Goal: Navigation & Orientation: Find specific page/section

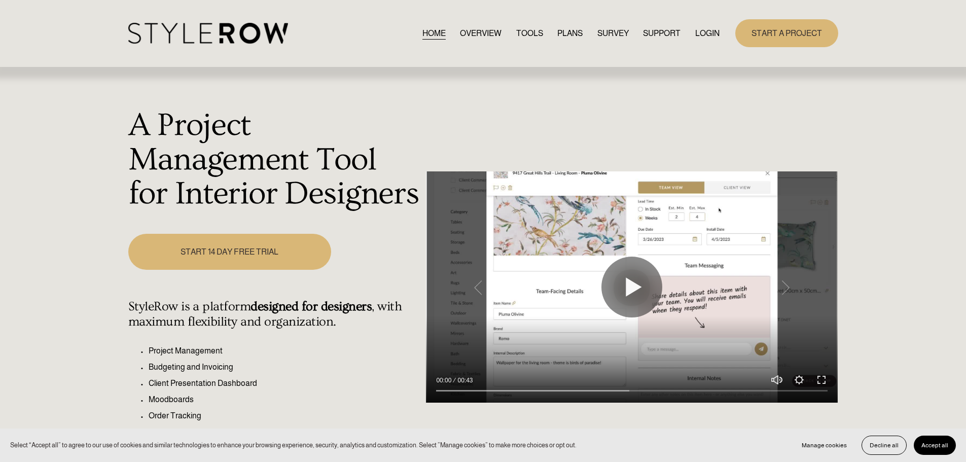
click at [713, 30] on link "LOGIN" at bounding box center [707, 33] width 24 height 14
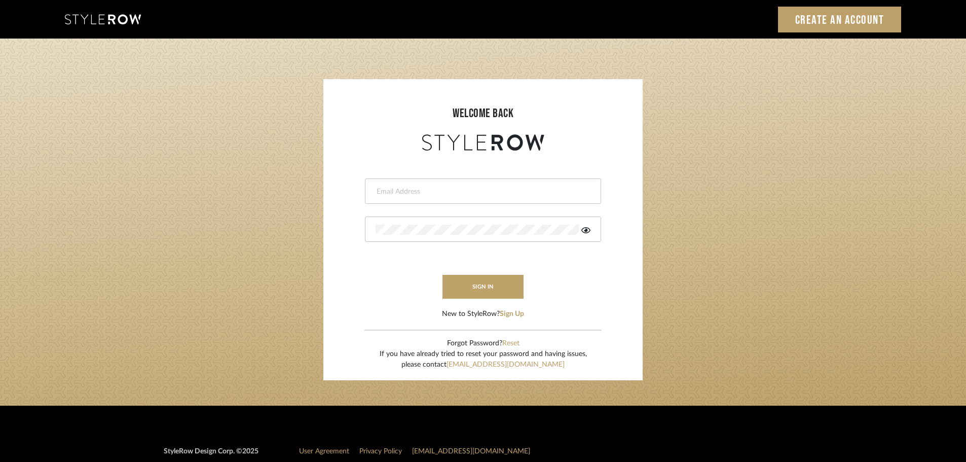
click at [393, 193] on input "email" at bounding box center [482, 192] width 212 height 10
type input "persimmon.design@outlook.com"
click at [467, 281] on button "sign in" at bounding box center [483, 287] width 81 height 24
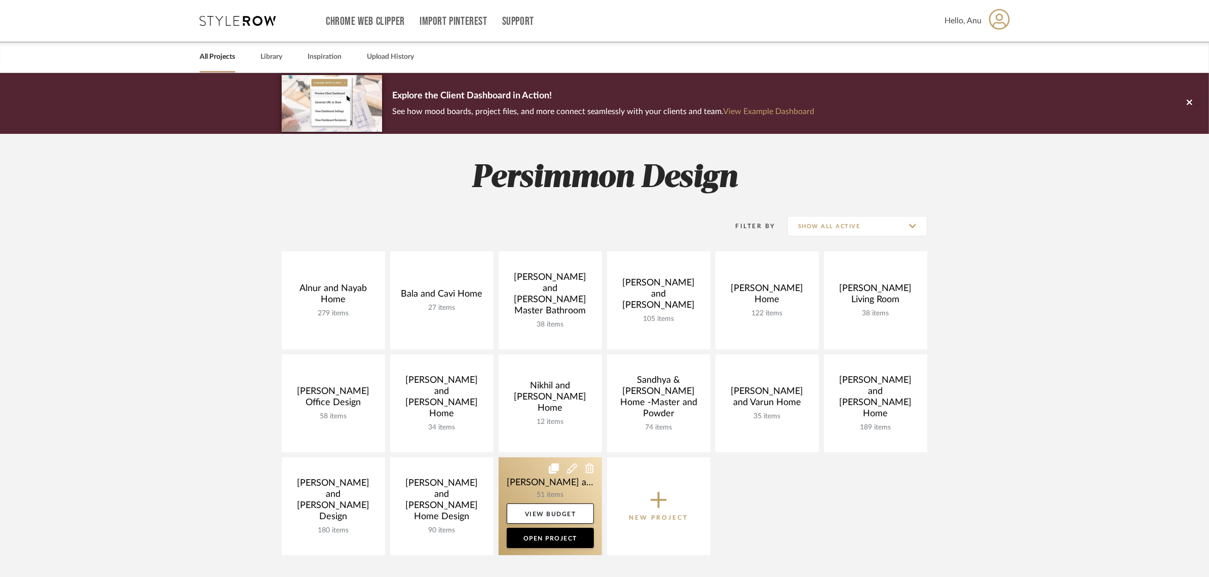
click at [523, 469] on link at bounding box center [550, 506] width 103 height 98
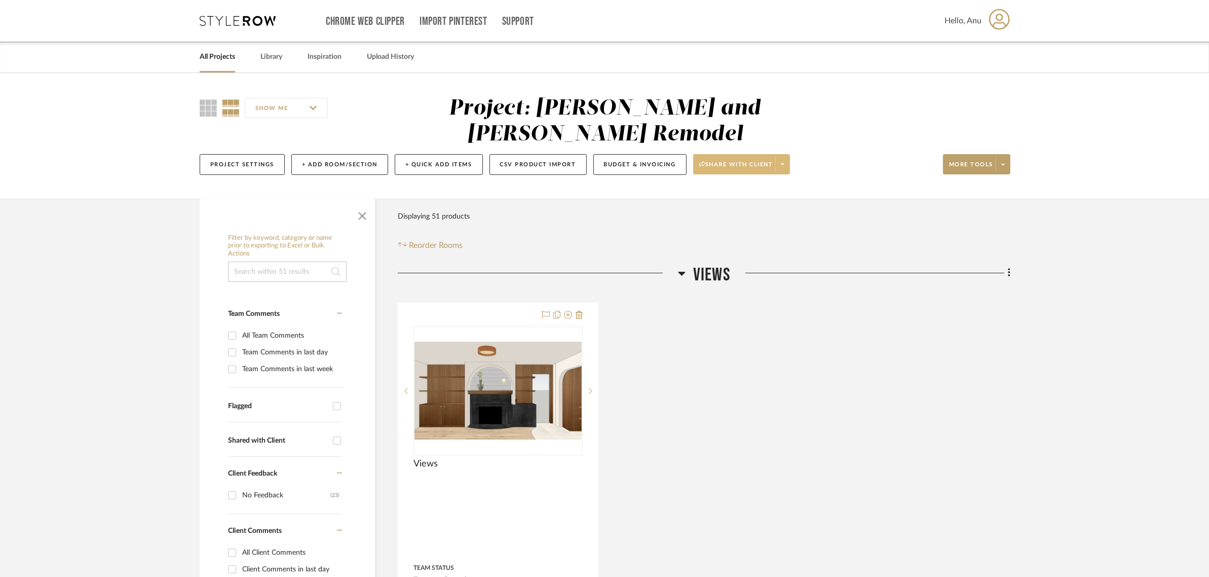
click at [726, 154] on button "Share with client" at bounding box center [741, 164] width 97 height 20
click at [727, 165] on span "Preview Client Dashboard" at bounding box center [747, 167] width 87 height 9
click at [498, 303] on div at bounding box center [498, 525] width 200 height 444
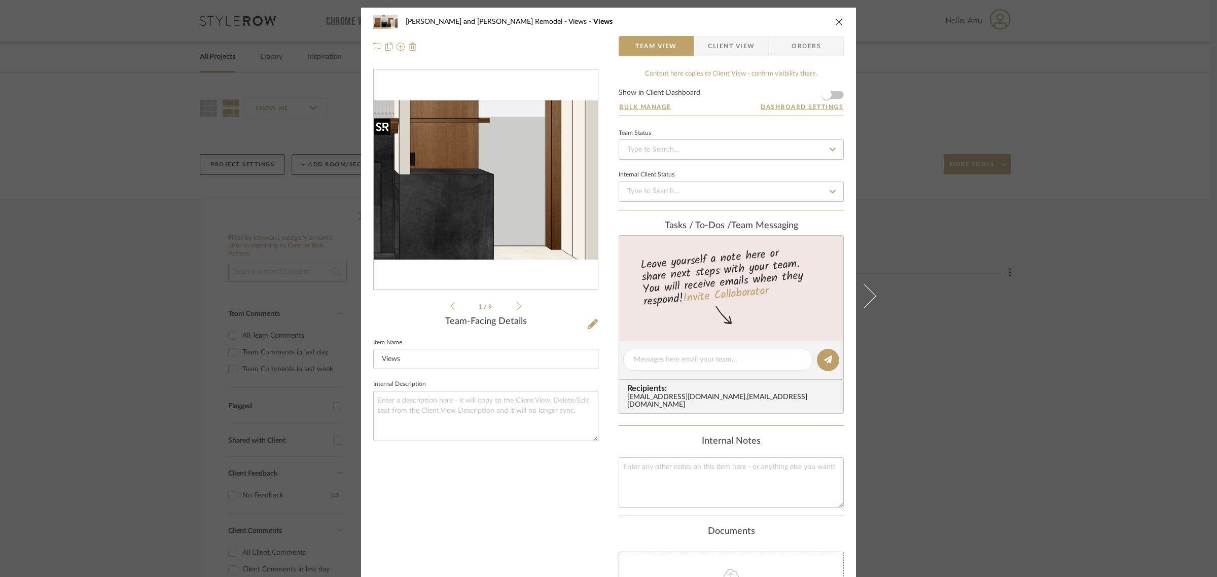
click at [530, 200] on img "0" at bounding box center [486, 180] width 224 height 131
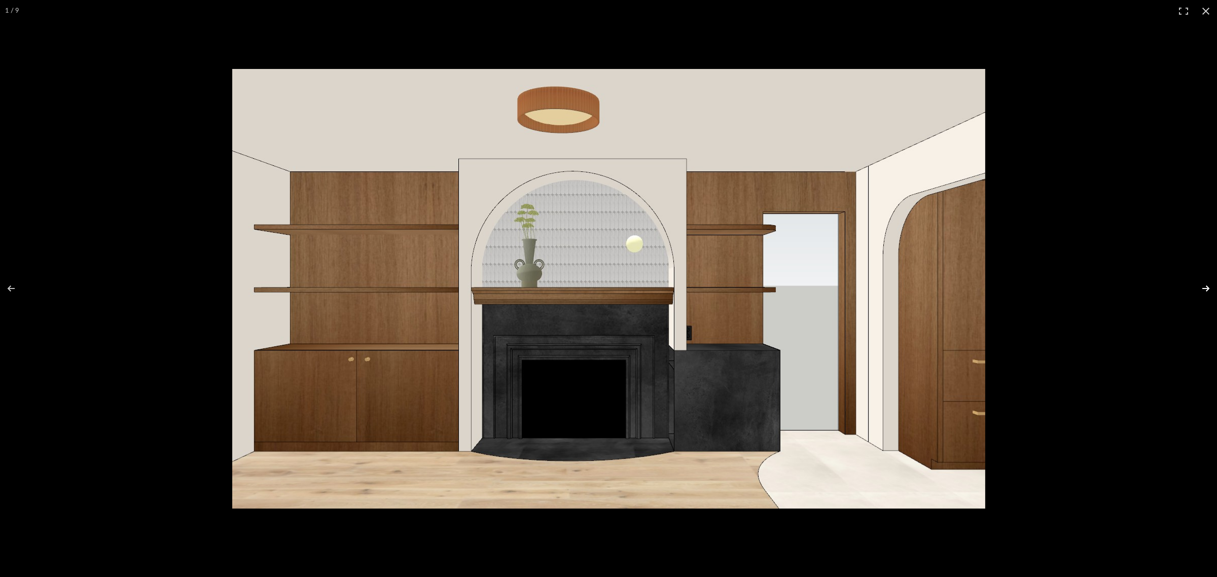
click at [1202, 290] on button at bounding box center [1198, 288] width 35 height 51
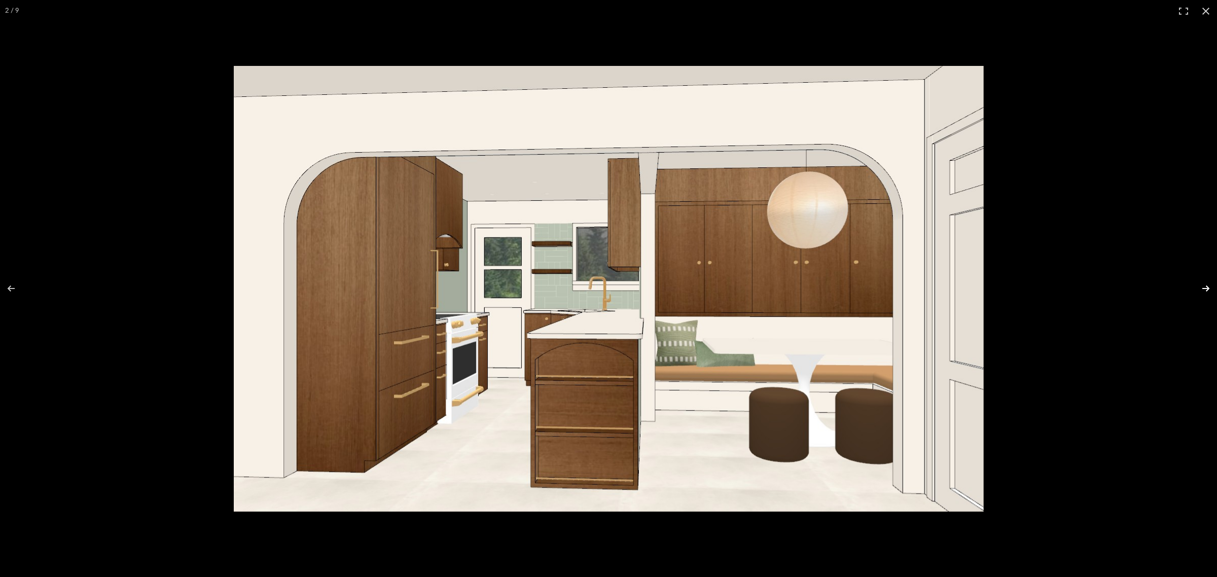
click at [1202, 290] on button at bounding box center [1198, 288] width 35 height 51
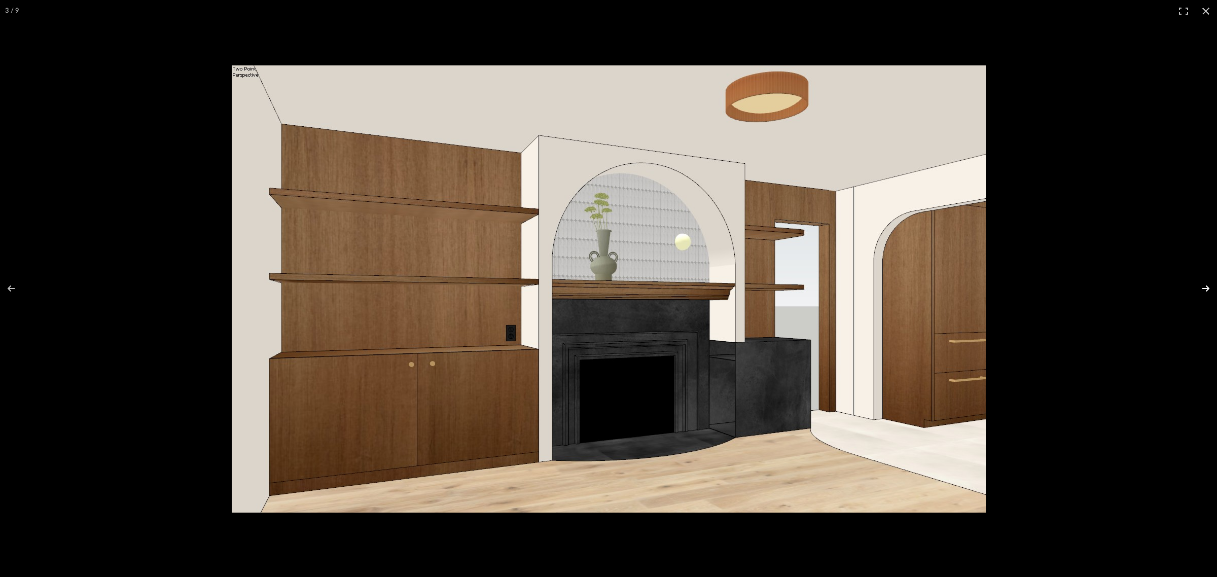
click at [1202, 290] on button at bounding box center [1198, 288] width 35 height 51
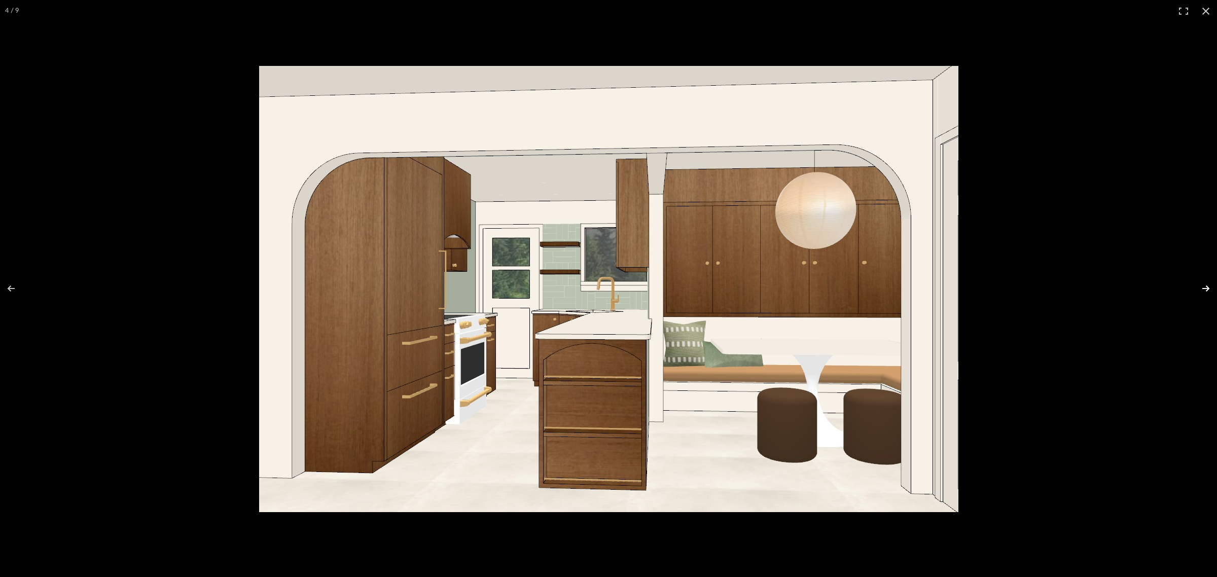
click at [1202, 290] on button at bounding box center [1198, 288] width 35 height 51
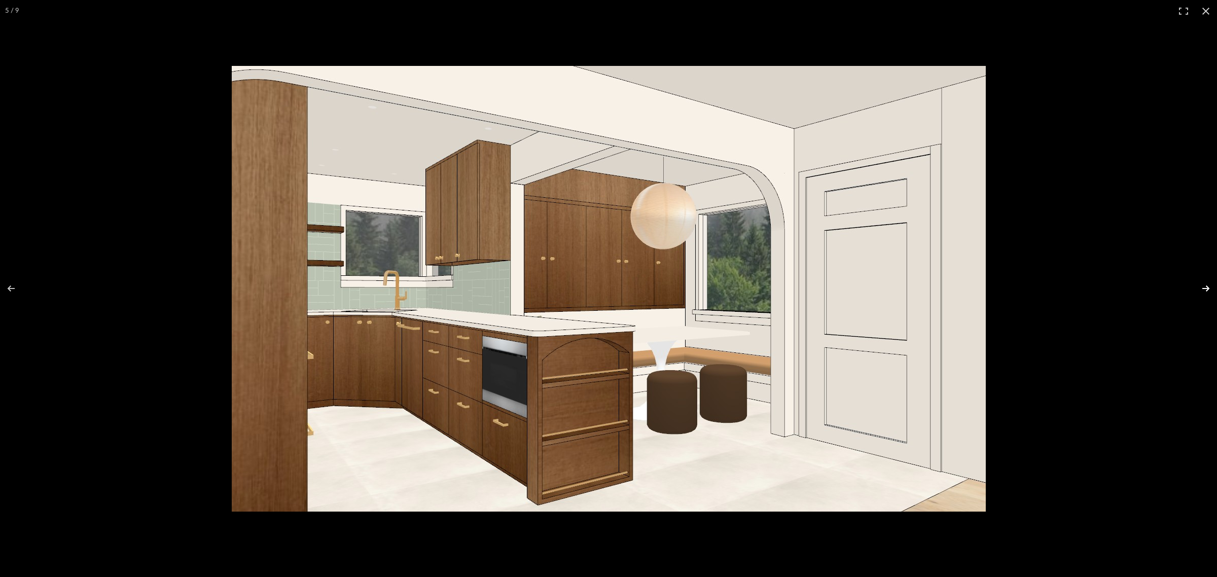
click at [1202, 290] on button at bounding box center [1198, 288] width 35 height 51
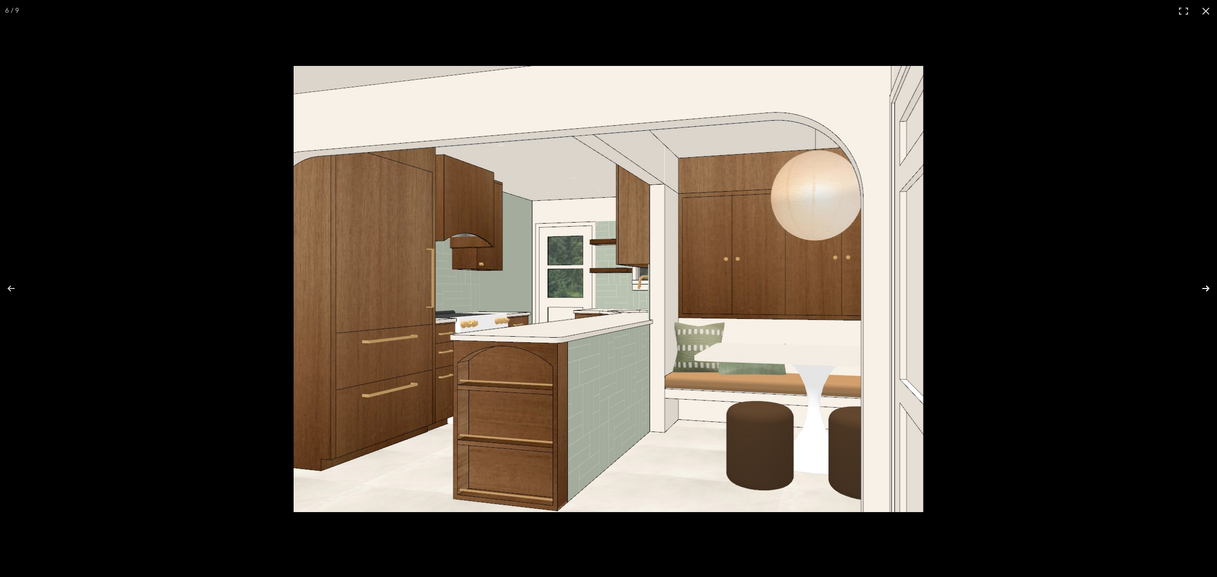
click at [1202, 290] on button at bounding box center [1198, 288] width 35 height 51
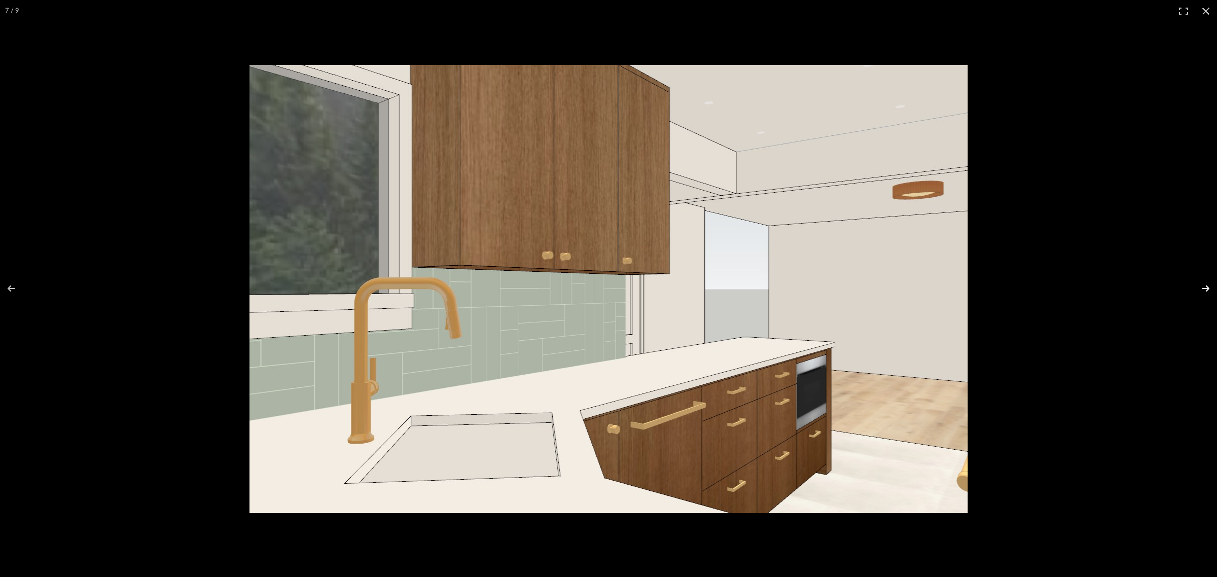
click at [1202, 290] on button at bounding box center [1198, 288] width 35 height 51
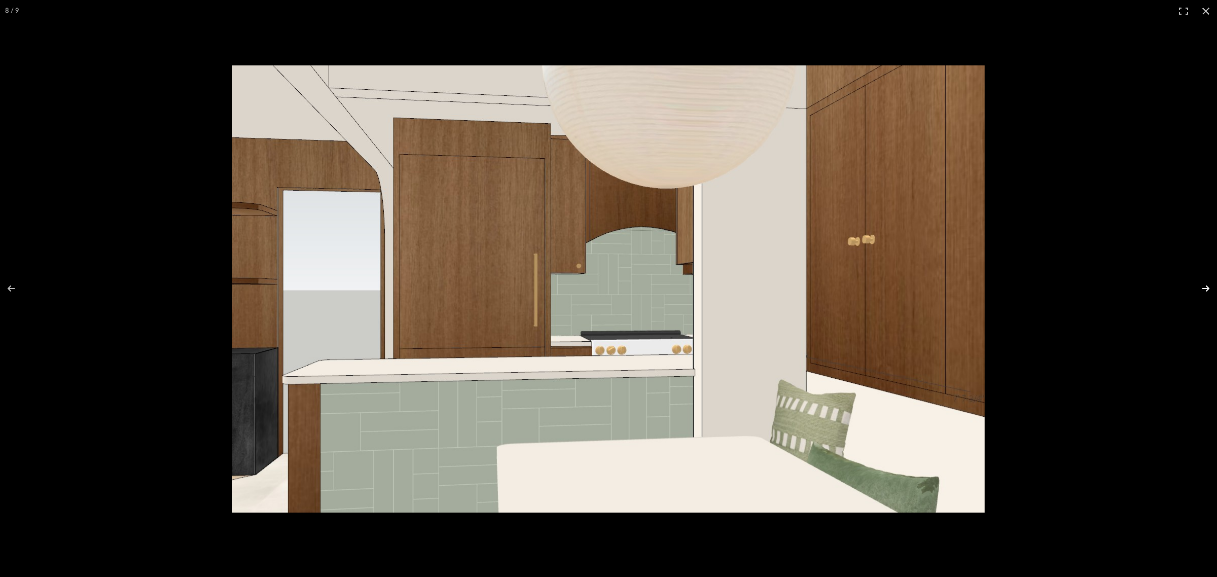
click at [1202, 290] on button at bounding box center [1198, 288] width 35 height 51
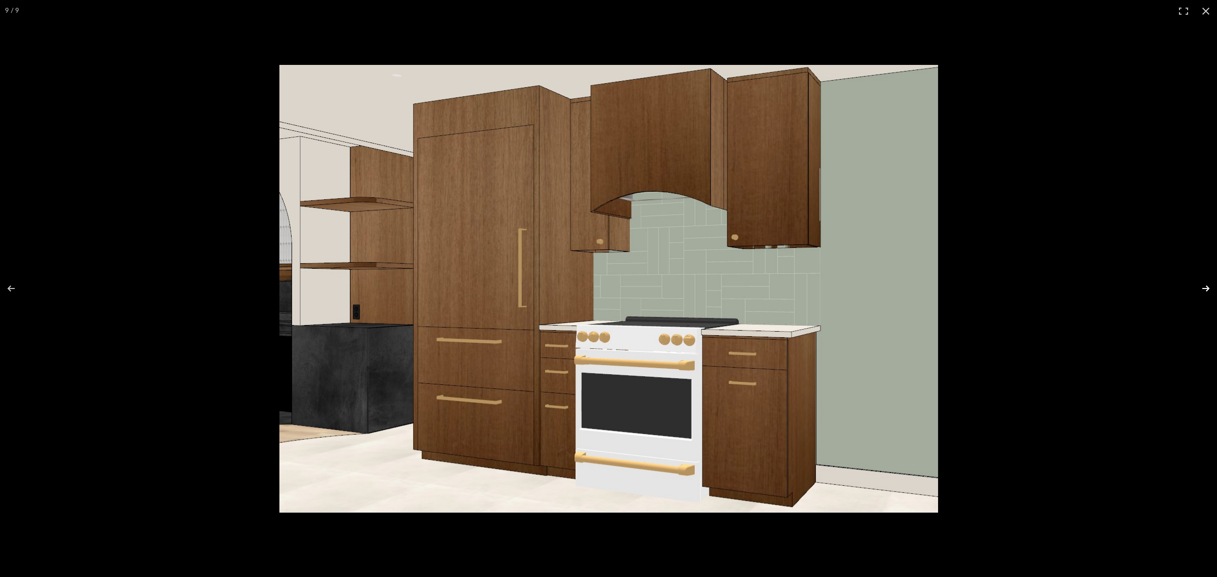
click at [1202, 290] on button at bounding box center [1198, 288] width 35 height 51
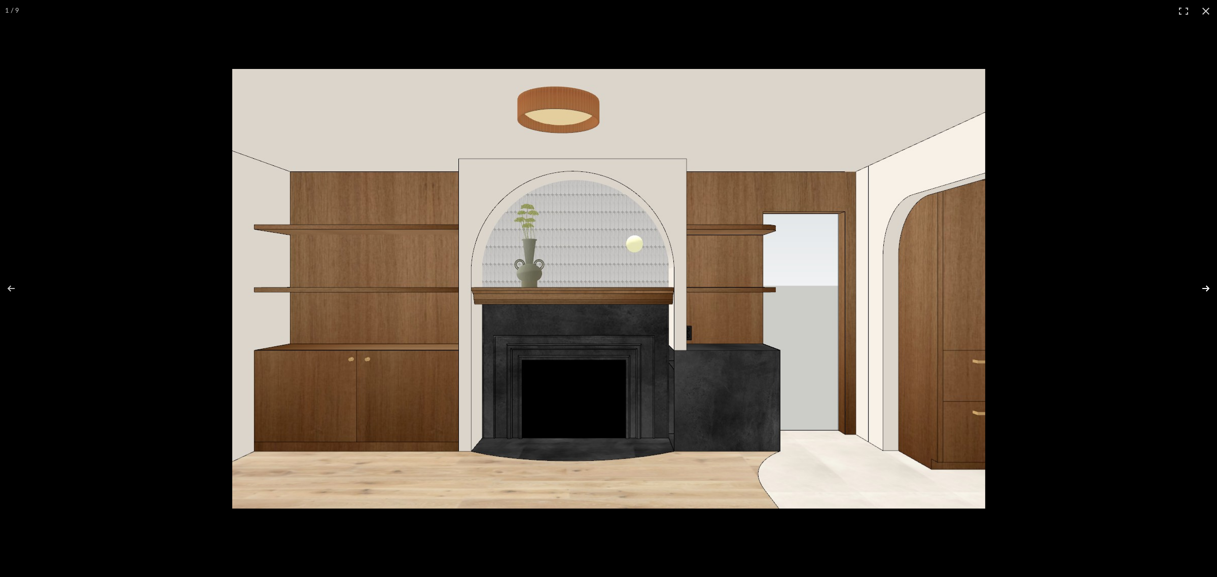
click at [1202, 290] on button at bounding box center [1198, 288] width 35 height 51
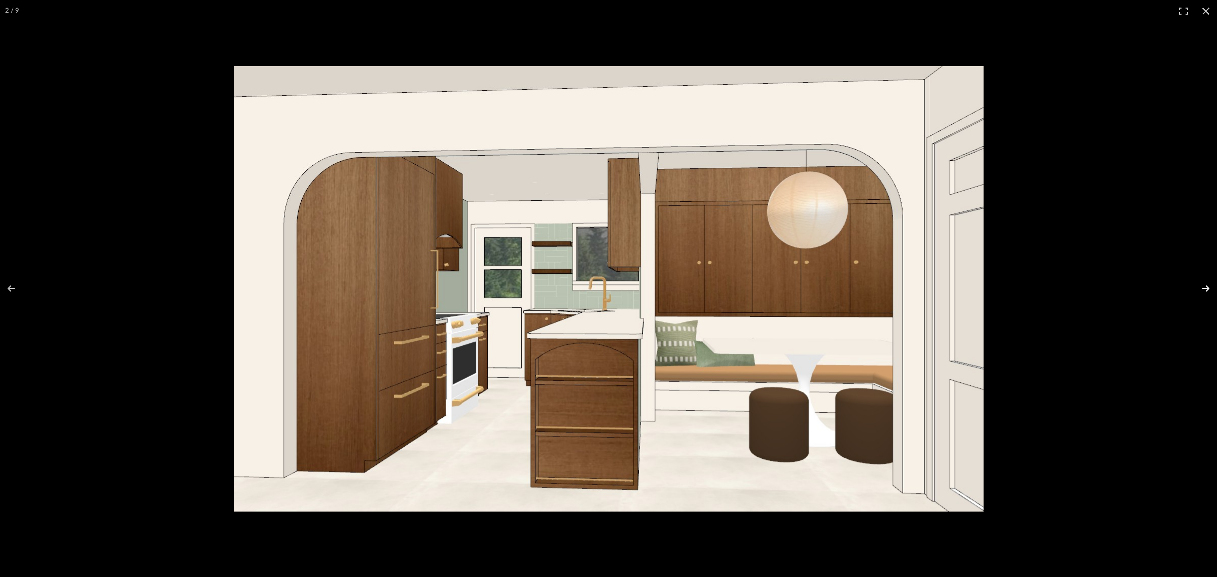
click at [1202, 290] on button at bounding box center [1198, 288] width 35 height 51
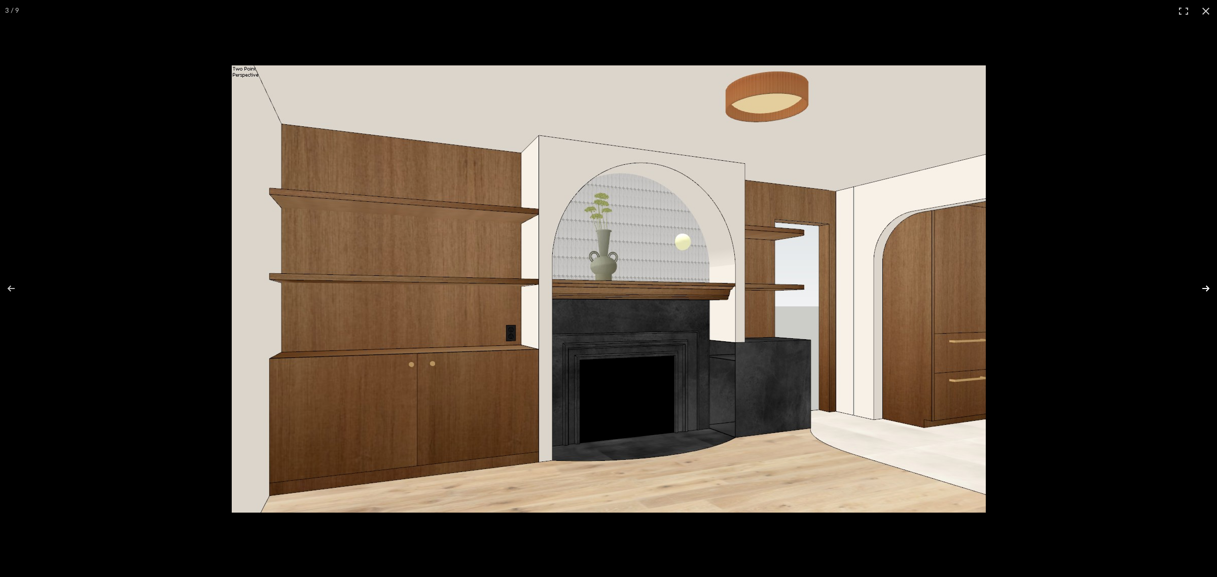
click at [1202, 290] on button at bounding box center [1198, 288] width 35 height 51
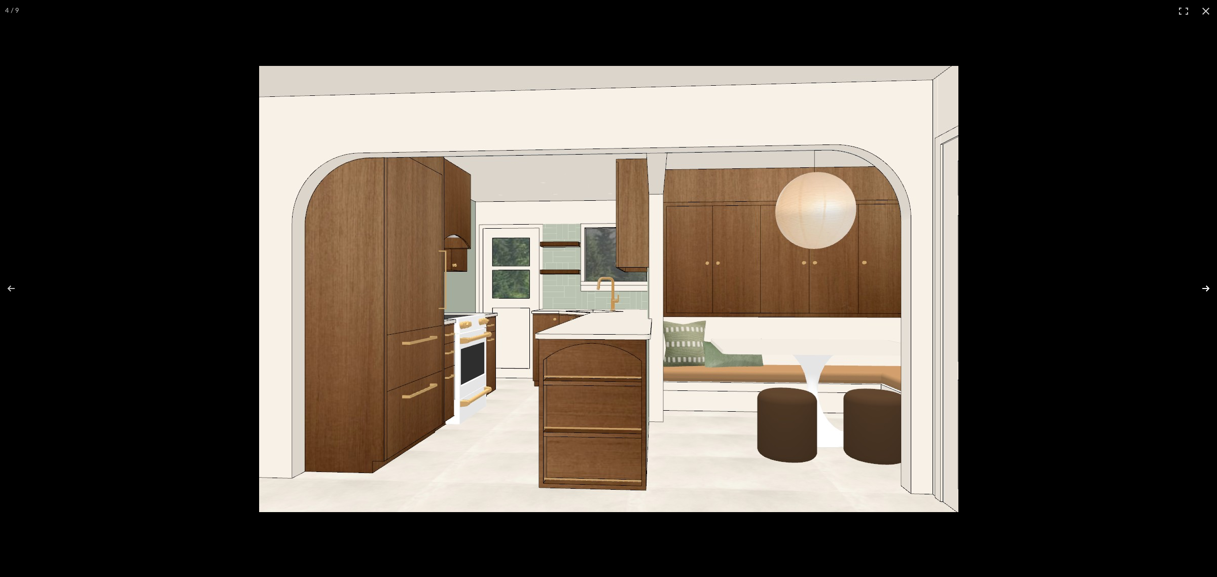
click at [1202, 290] on button at bounding box center [1198, 288] width 35 height 51
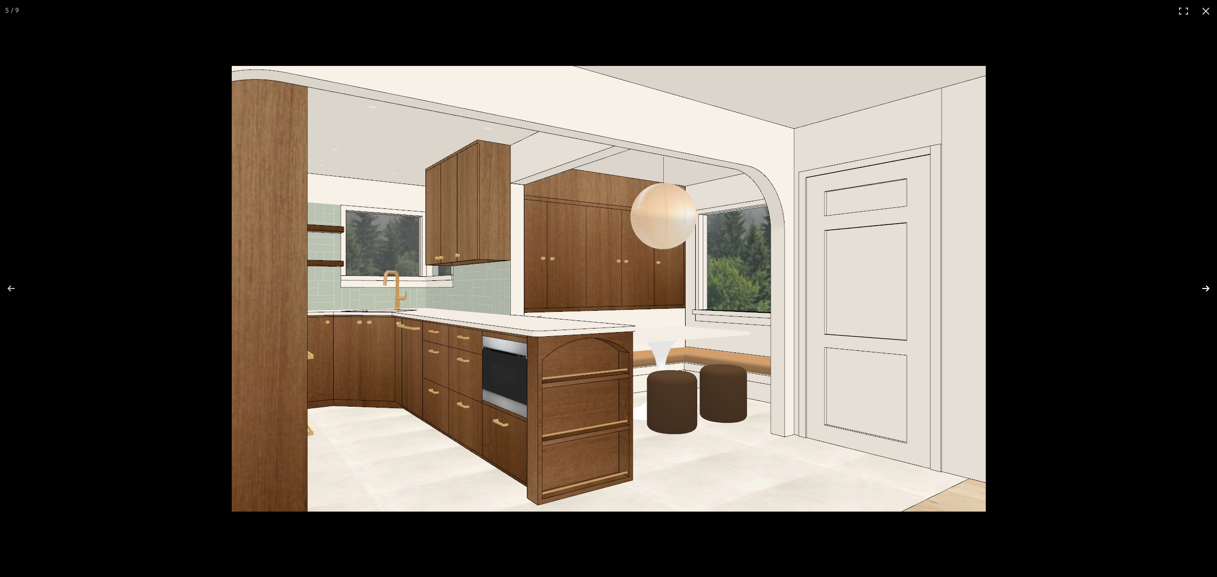
click at [1202, 290] on button at bounding box center [1198, 288] width 35 height 51
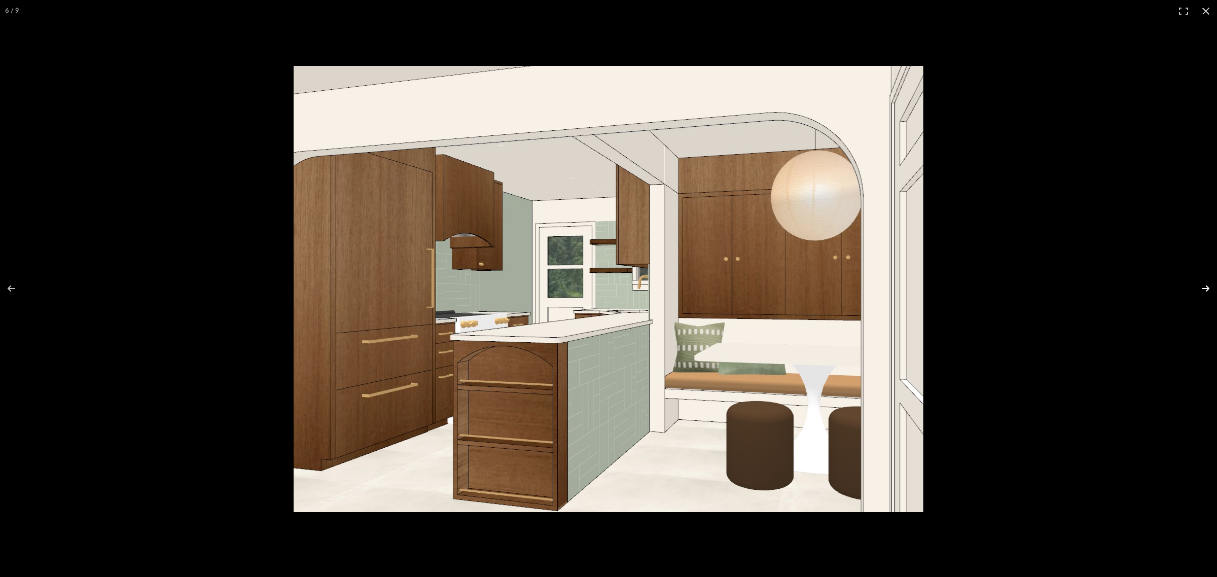
click at [1202, 290] on button at bounding box center [1198, 288] width 35 height 51
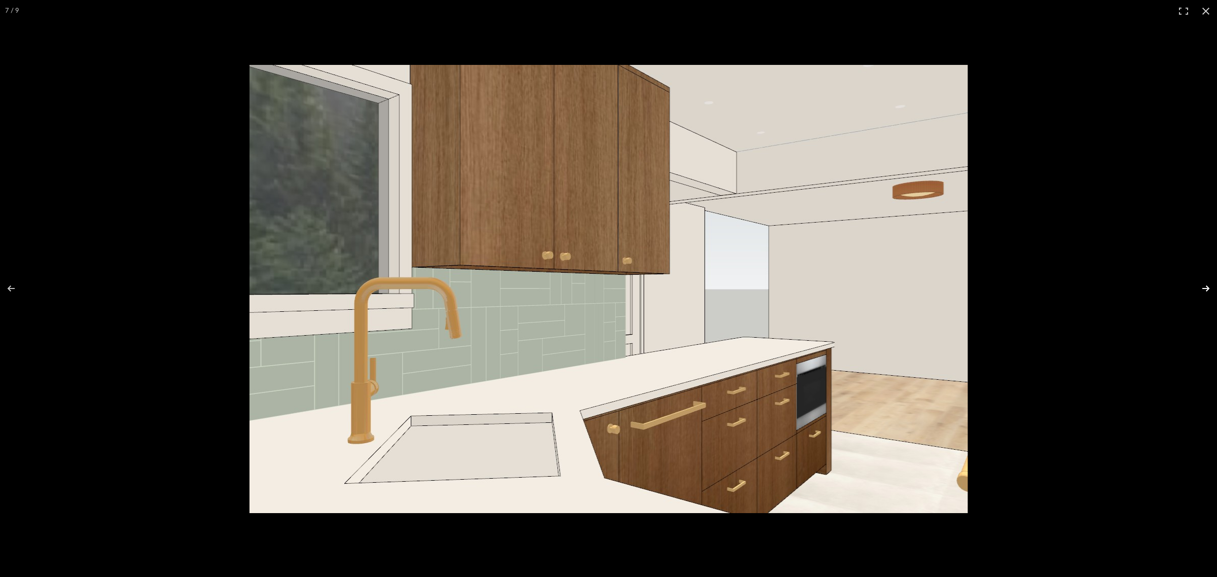
click at [1202, 290] on button at bounding box center [1198, 288] width 35 height 51
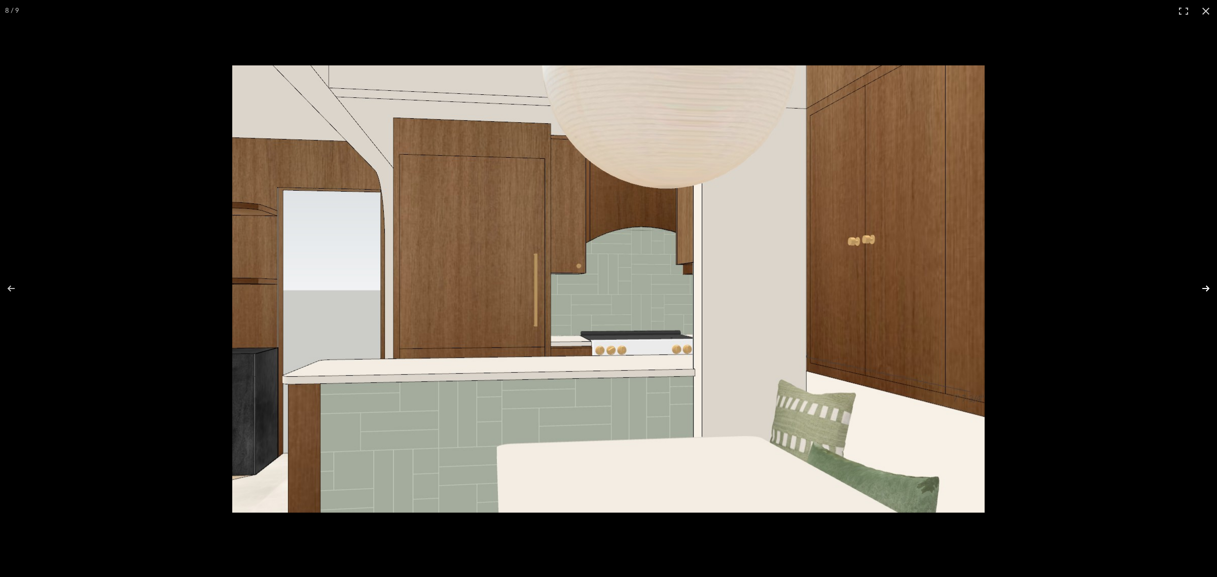
click at [1202, 290] on button at bounding box center [1198, 288] width 35 height 51
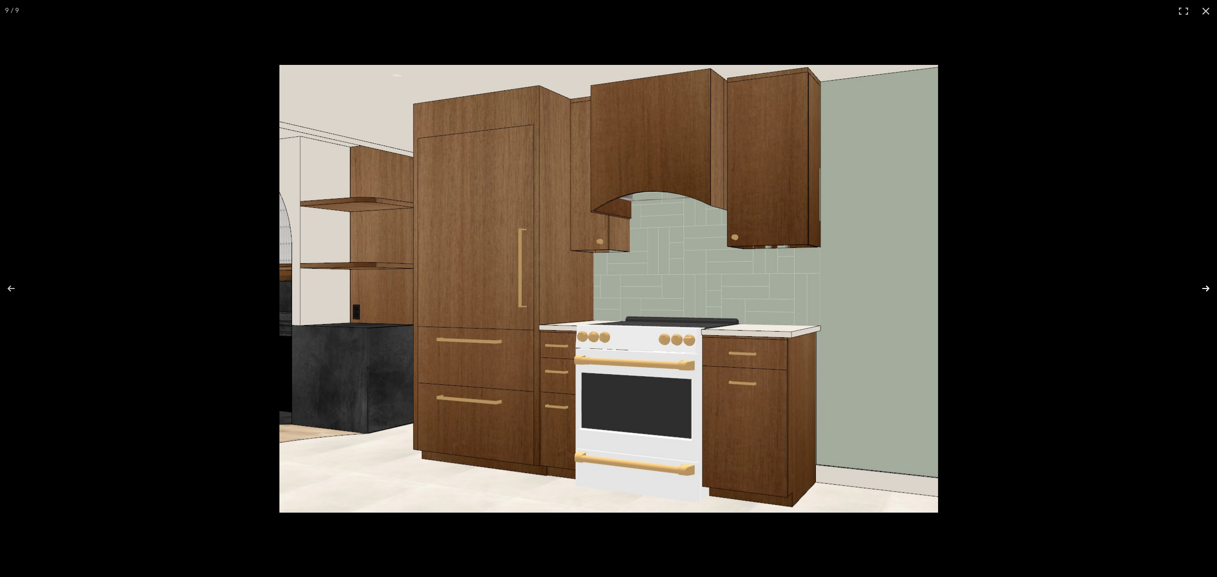
click at [1202, 290] on button at bounding box center [1198, 288] width 35 height 51
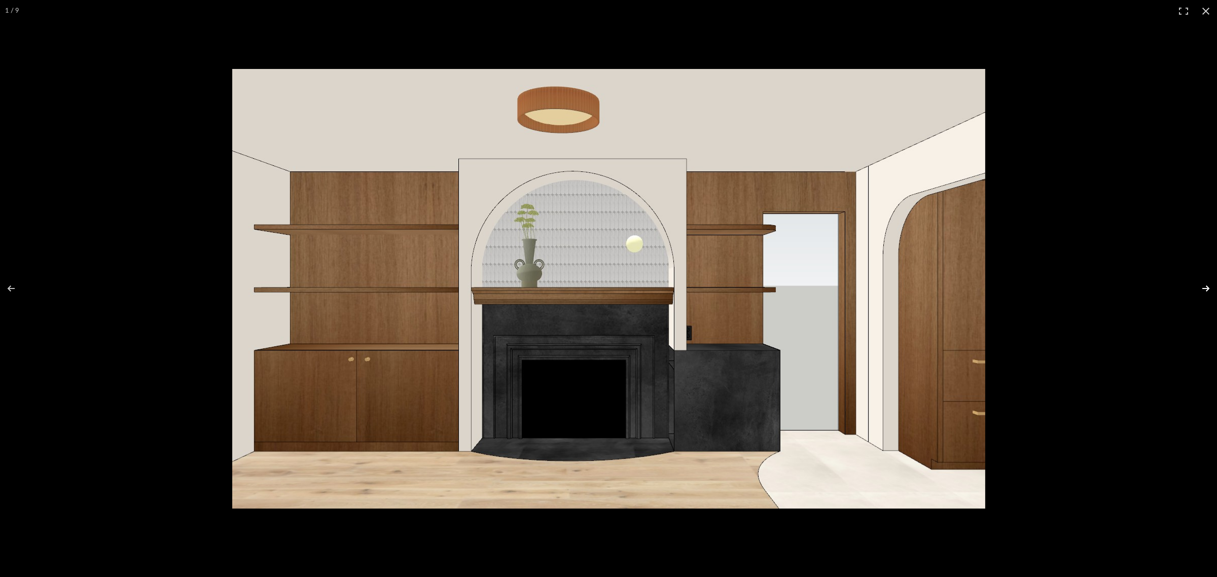
click at [1202, 290] on button at bounding box center [1198, 288] width 35 height 51
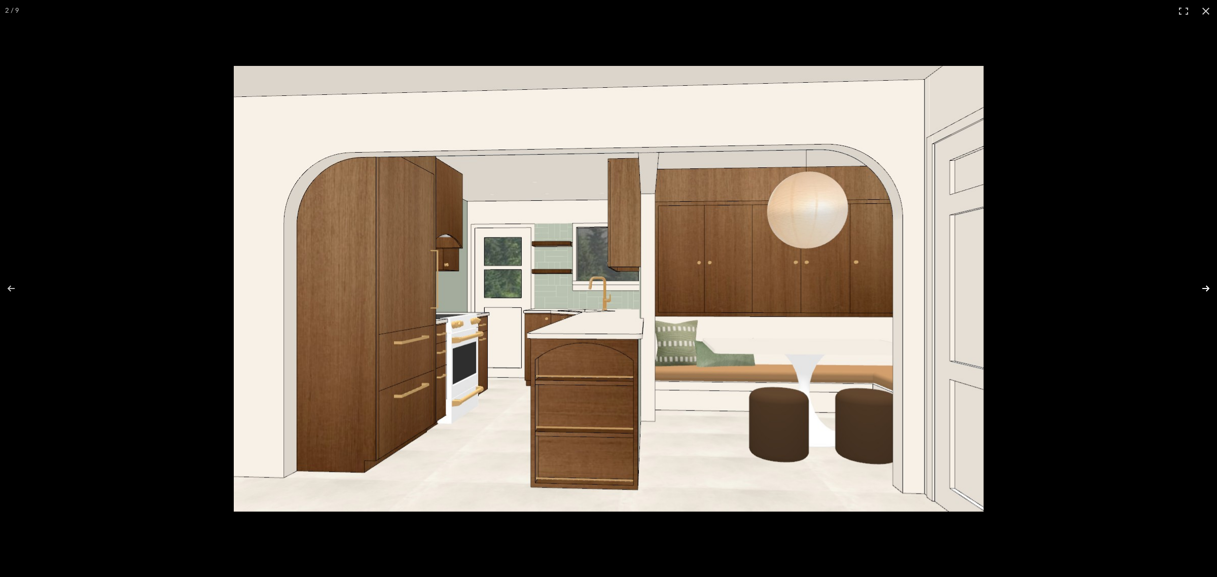
click at [1202, 290] on button at bounding box center [1198, 288] width 35 height 51
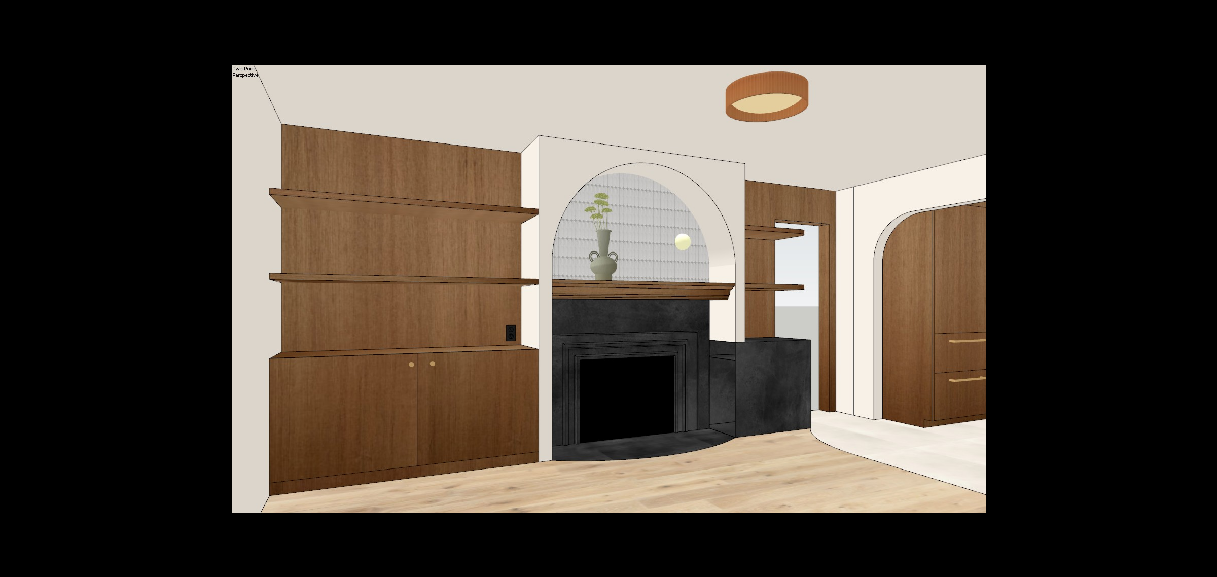
click at [1202, 290] on button at bounding box center [1198, 288] width 35 height 51
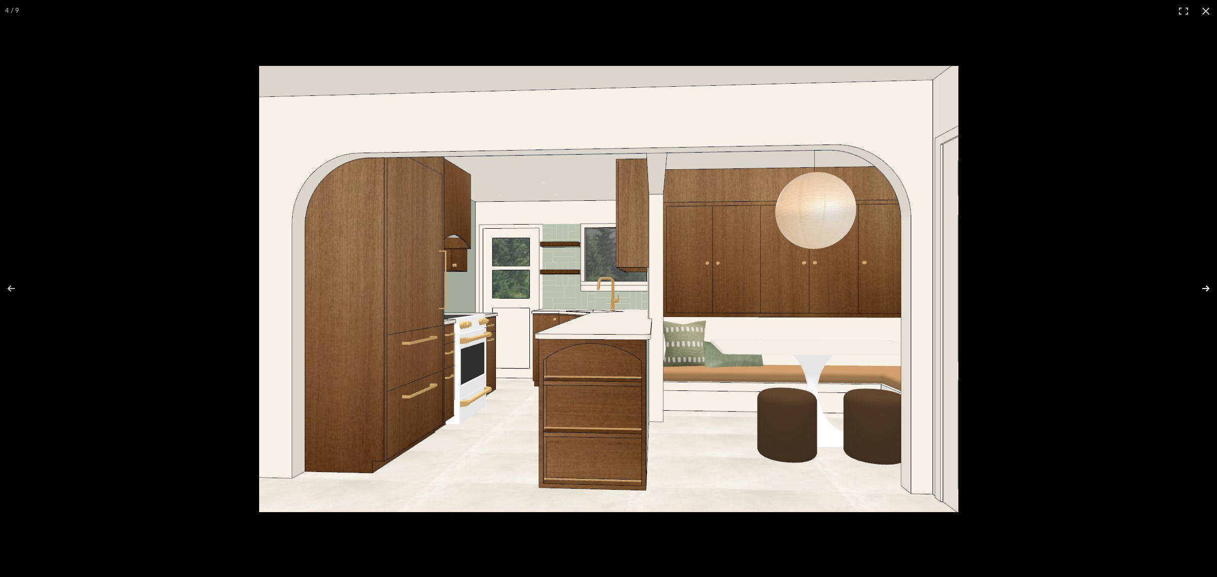
click at [1199, 285] on button at bounding box center [1198, 288] width 35 height 51
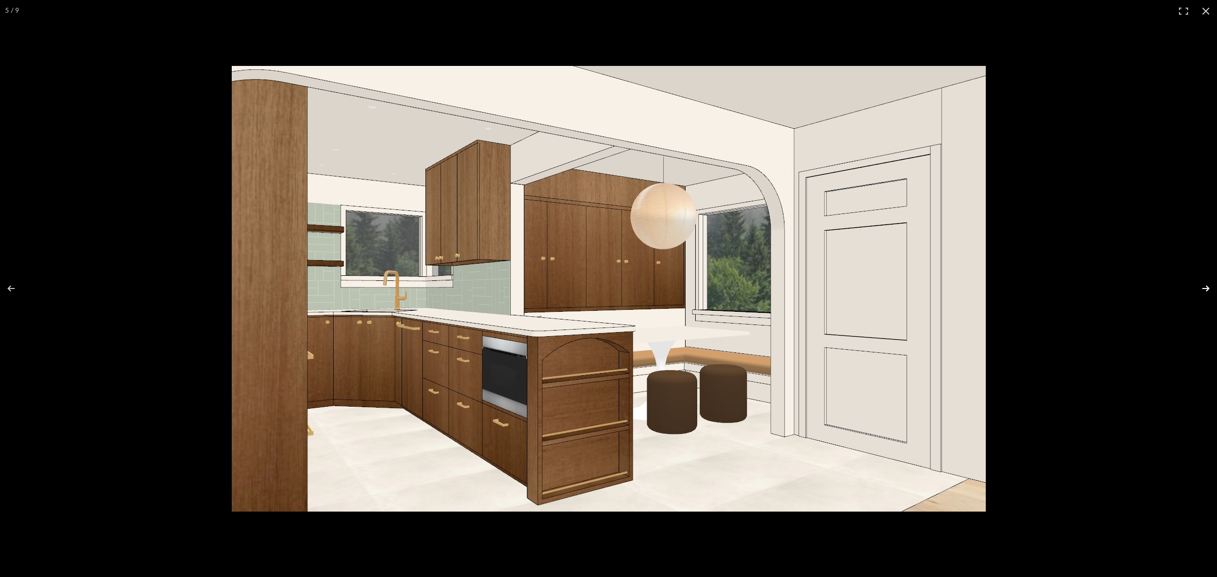
click at [1199, 285] on button at bounding box center [1198, 288] width 35 height 51
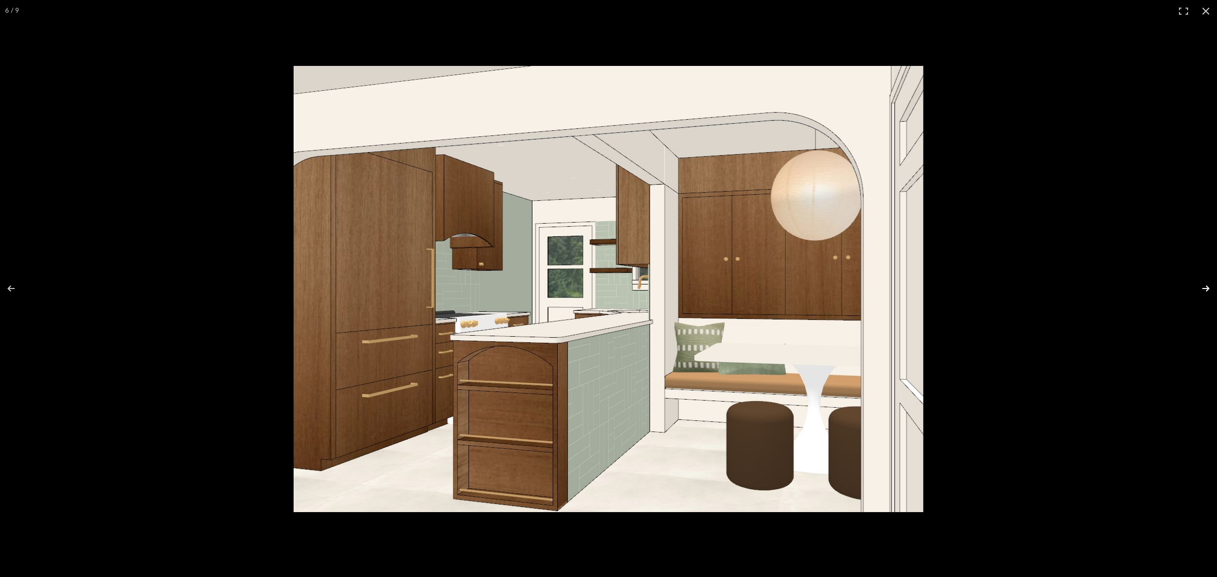
click at [1199, 285] on button at bounding box center [1198, 288] width 35 height 51
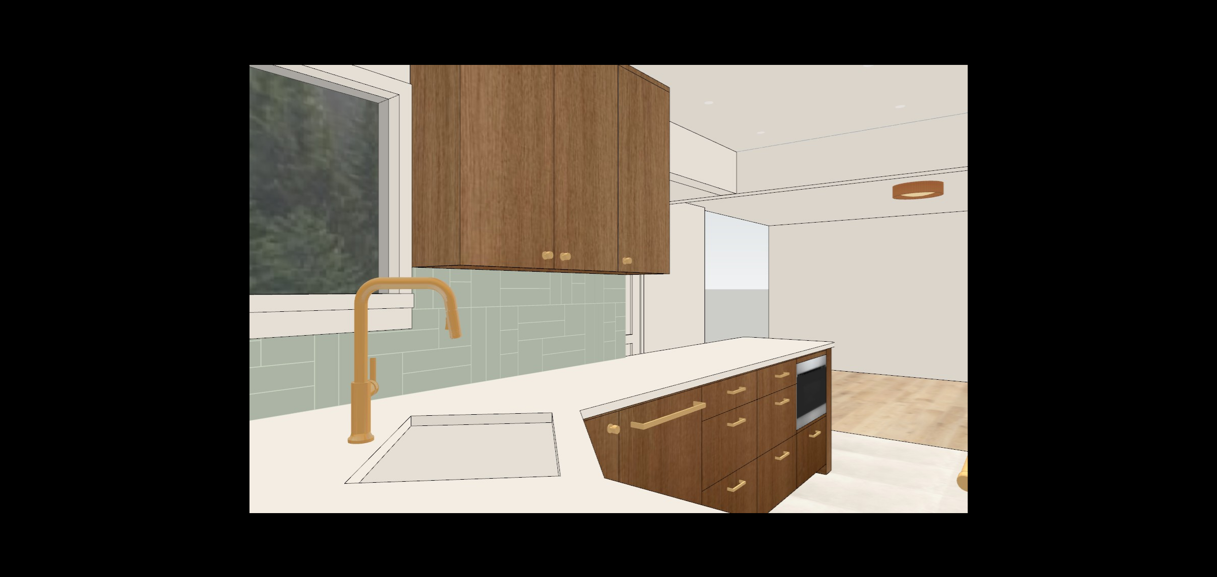
click at [1199, 285] on button at bounding box center [1198, 288] width 35 height 51
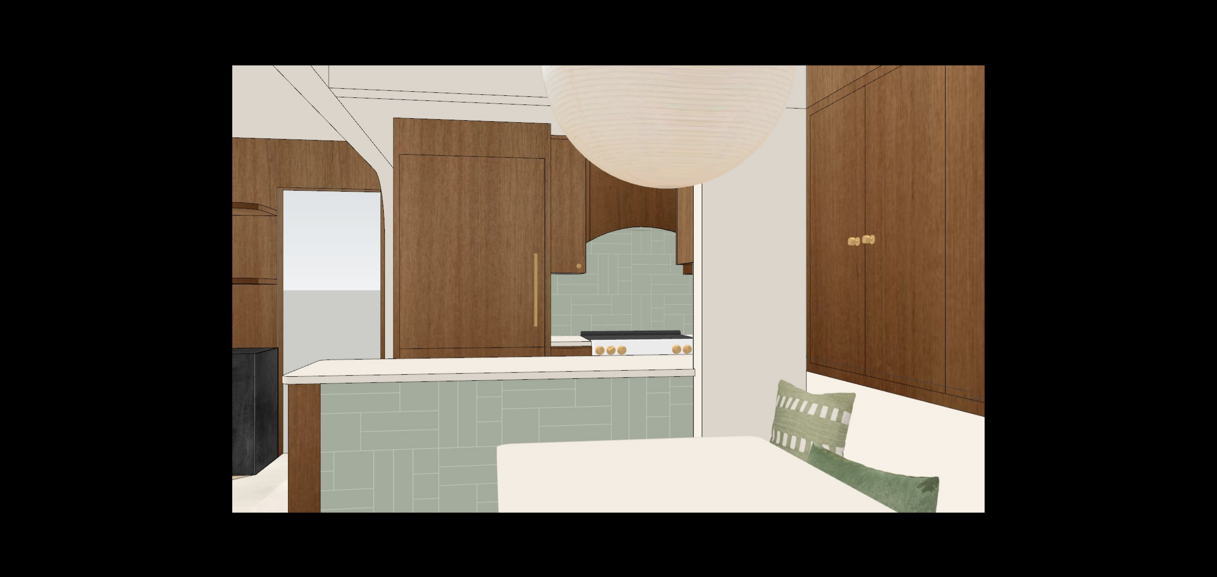
click at [1199, 285] on button at bounding box center [1198, 288] width 35 height 51
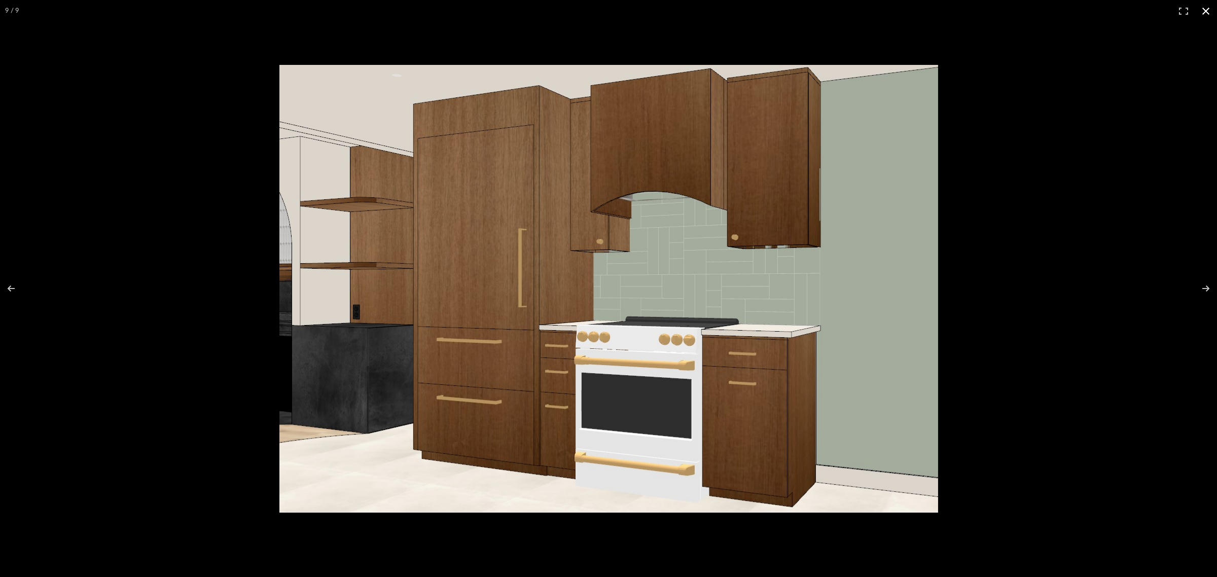
click at [1210, 13] on button at bounding box center [1205, 11] width 22 height 22
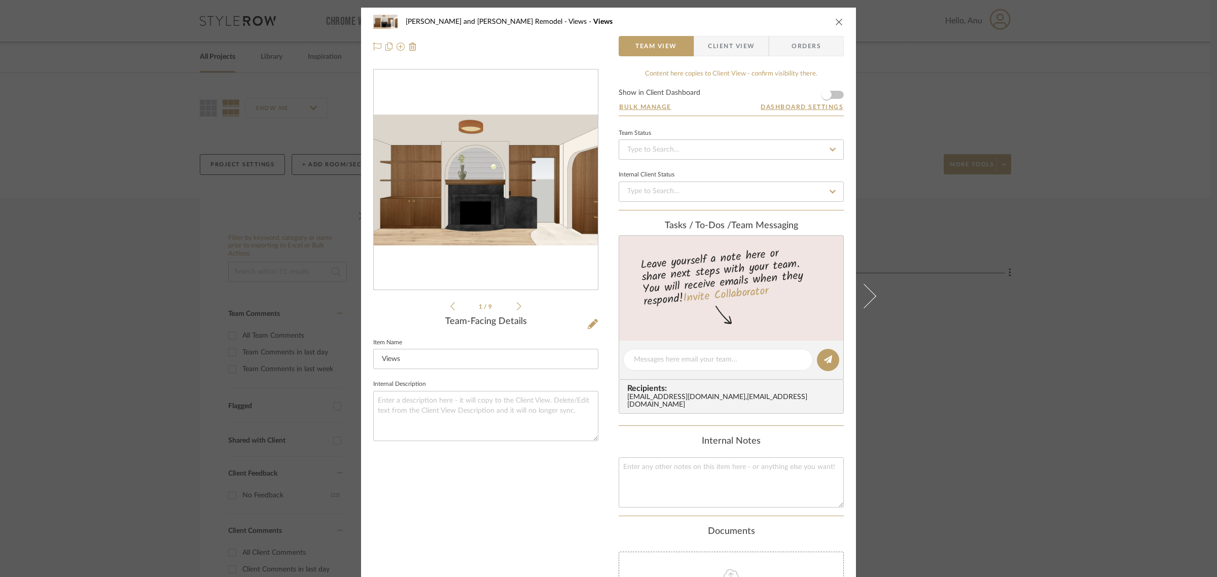
click at [1113, 289] on div "[PERSON_NAME] and [PERSON_NAME] Remodel Views Views Team View Client View Order…" at bounding box center [608, 288] width 1217 height 577
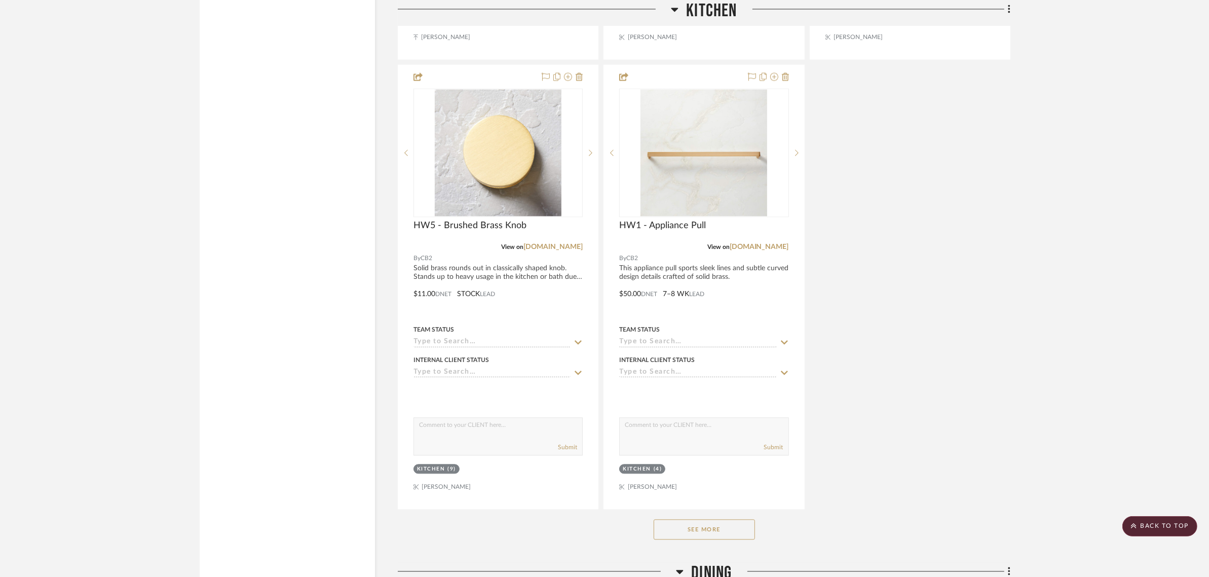
scroll to position [2598, 0]
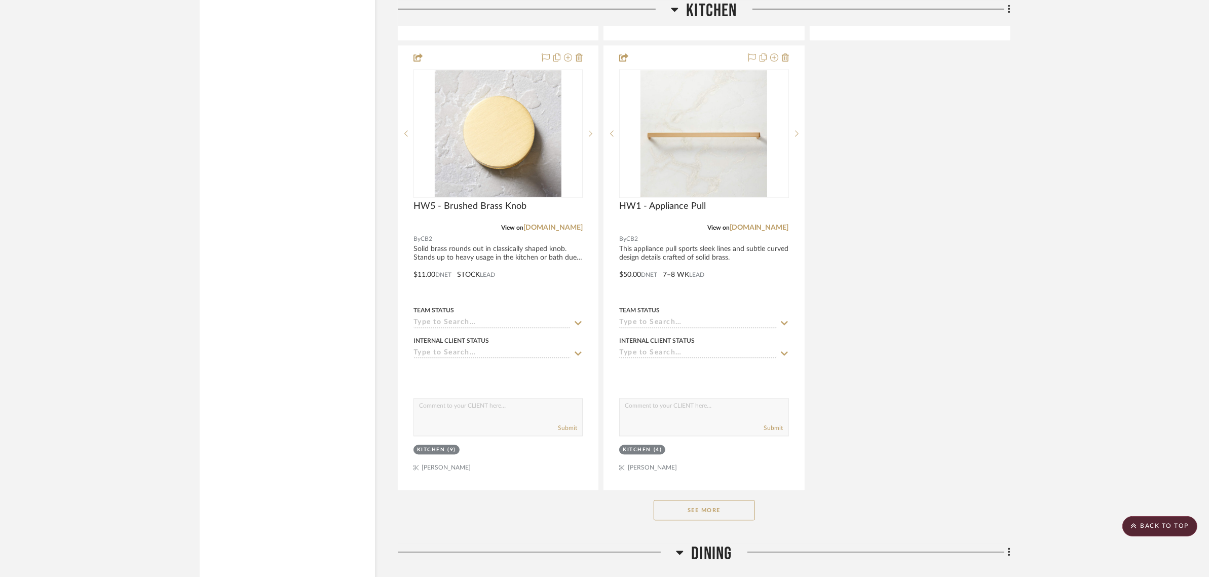
click at [706, 500] on button "See More" at bounding box center [704, 510] width 101 height 20
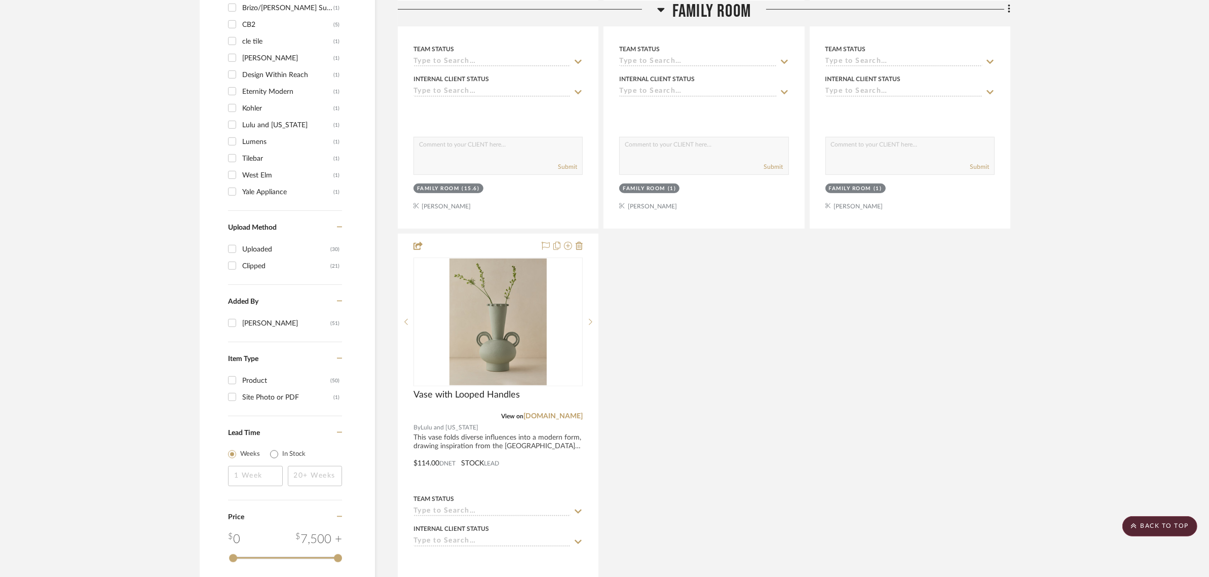
scroll to position [1014, 0]
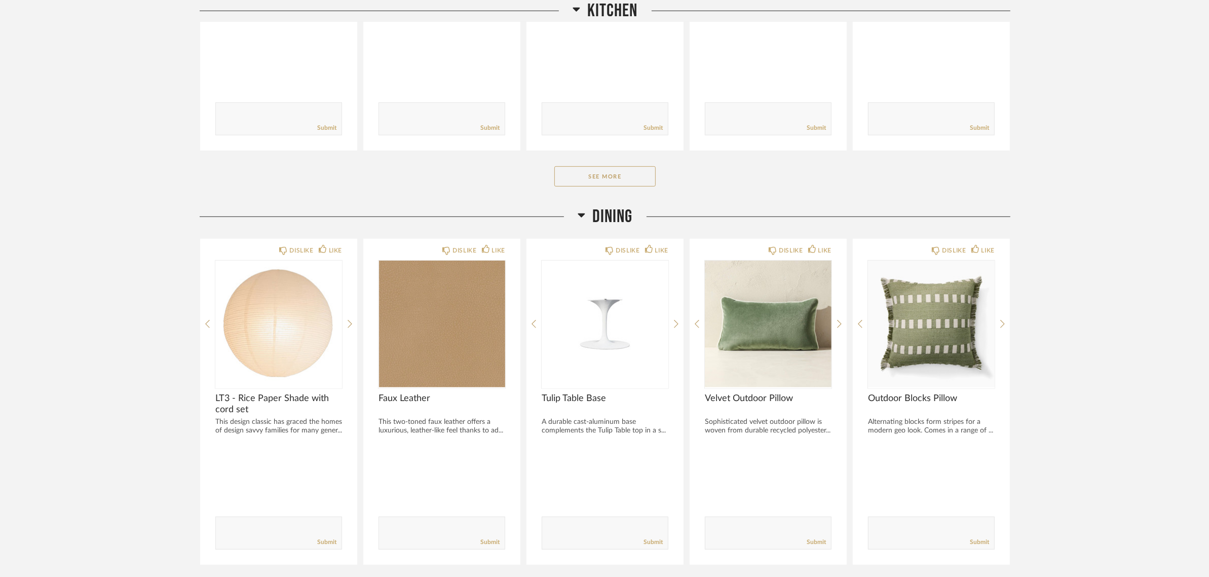
scroll to position [760, 0]
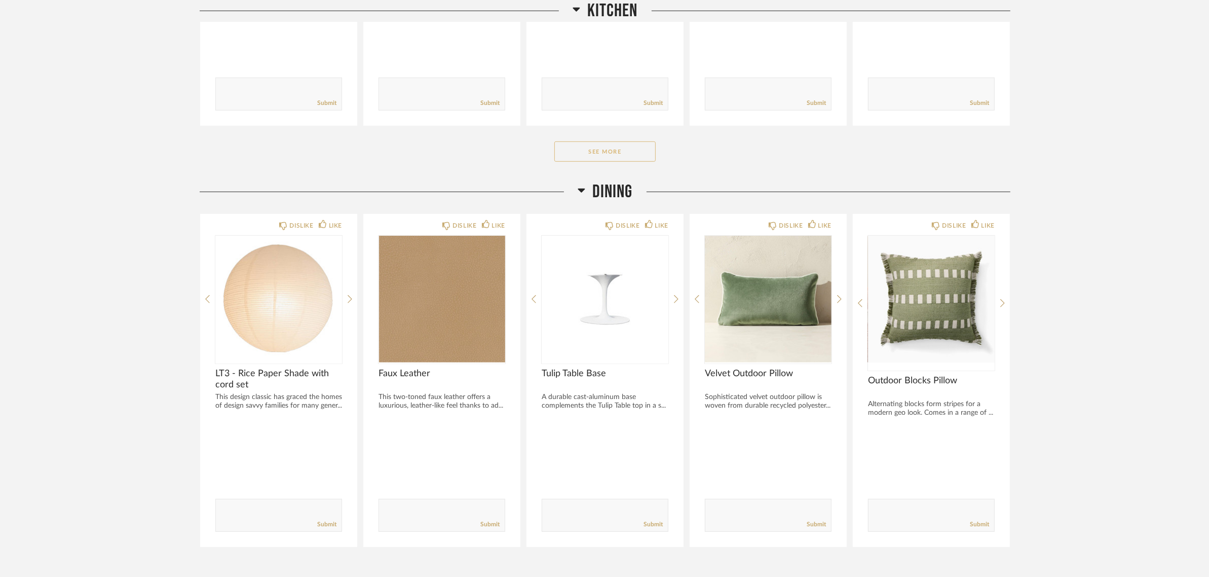
click at [614, 148] on button "See More" at bounding box center [605, 151] width 101 height 20
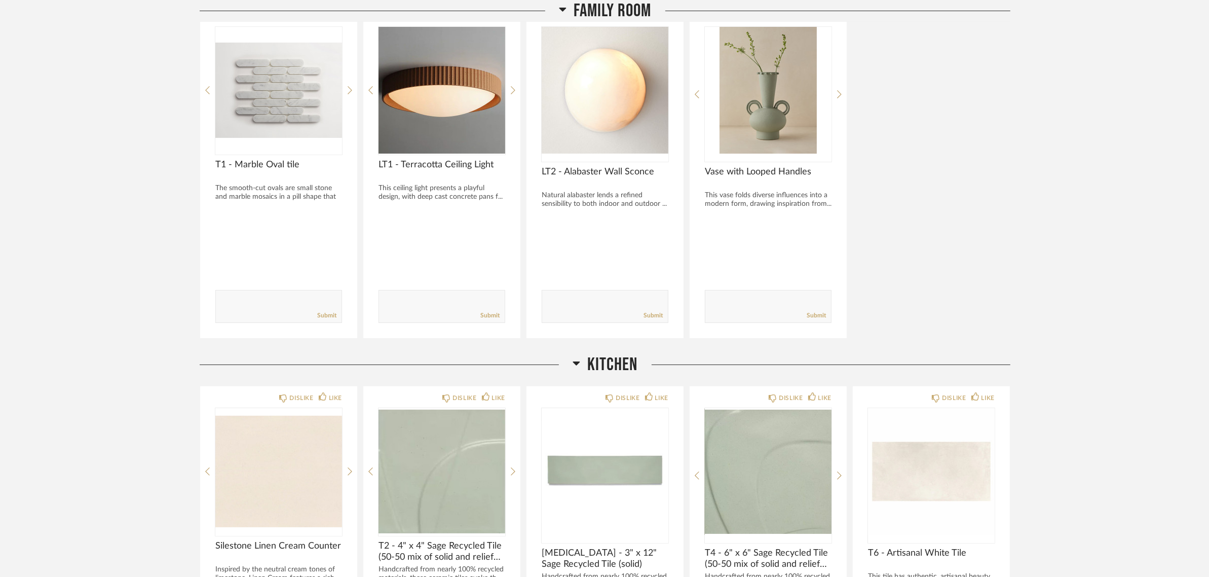
scroll to position [0, 0]
